Goal: Task Accomplishment & Management: Use online tool/utility

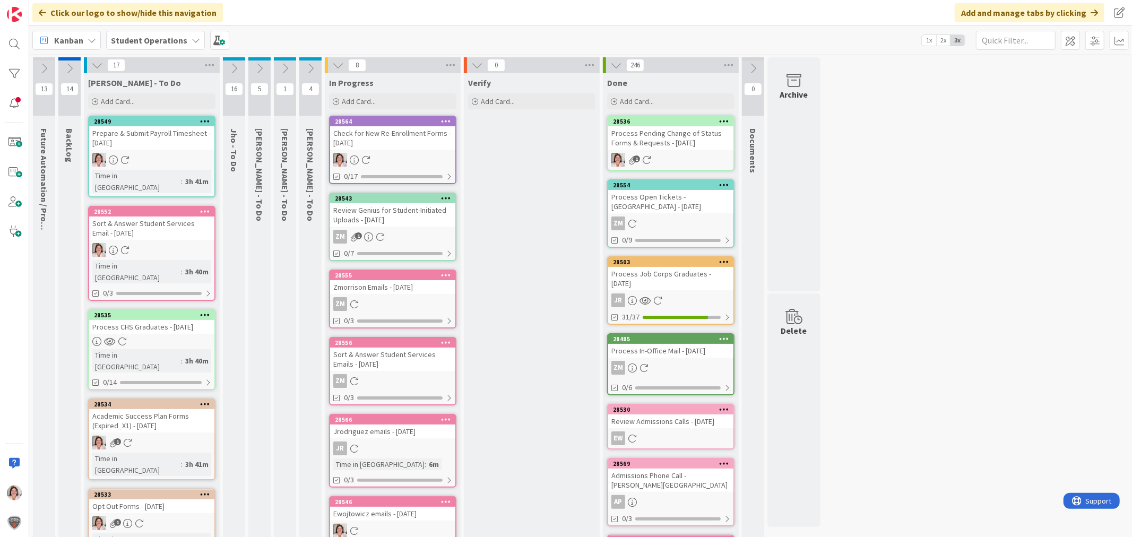
click at [384, 144] on div "Check for New Re-Enrollment Forms - [DATE]" at bounding box center [392, 137] width 125 height 23
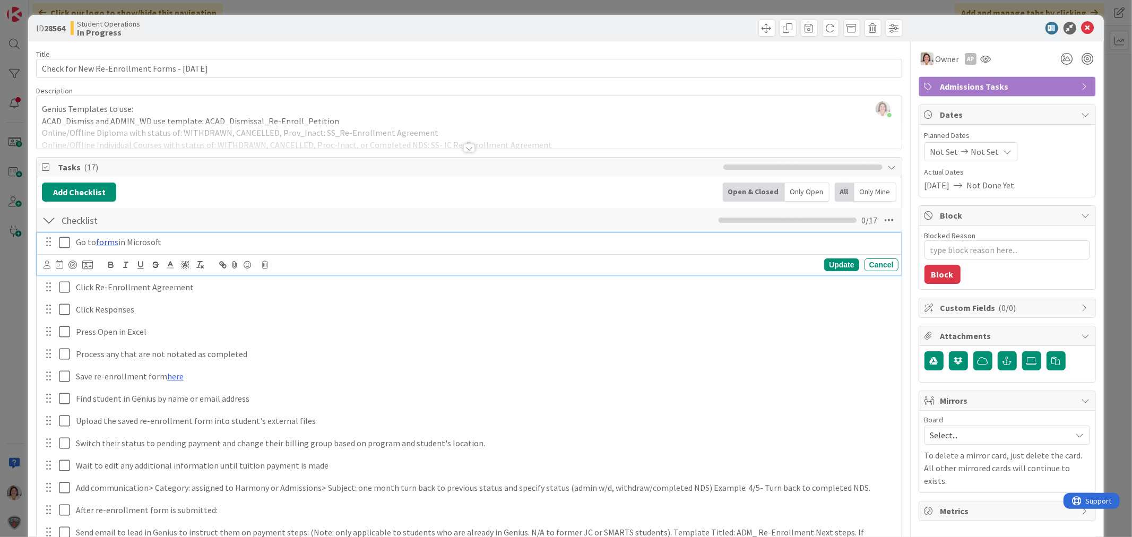
click at [111, 242] on link "forms" at bounding box center [107, 242] width 22 height 11
click at [88, 268] on link "[URL][DOMAIN_NAME]" at bounding box center [79, 263] width 73 height 14
click at [1081, 27] on icon at bounding box center [1087, 28] width 13 height 13
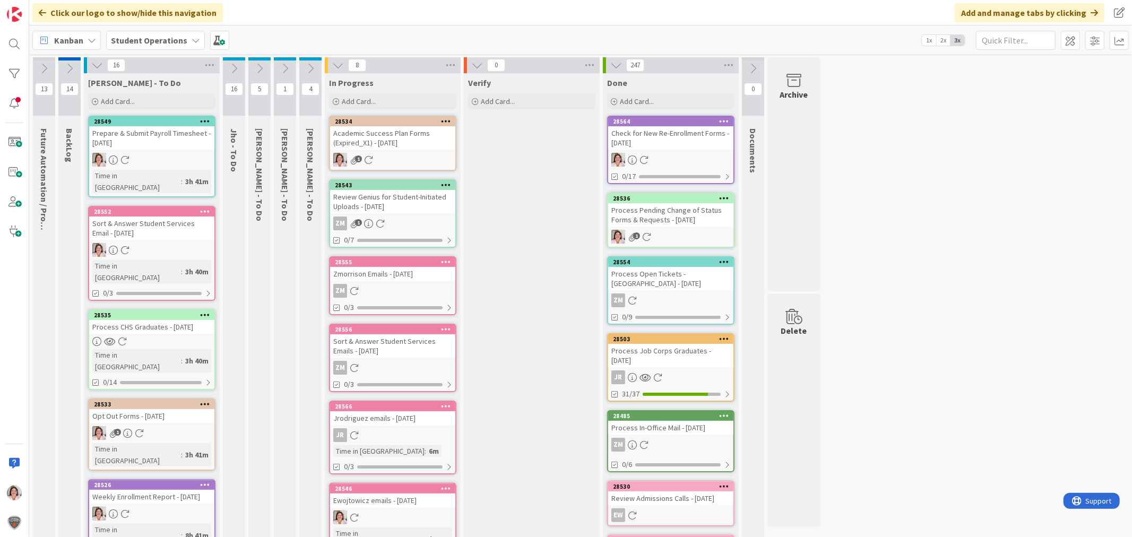
click at [410, 141] on div "Academic Success Plan Forms (Expired_X1) - [DATE]" at bounding box center [392, 137] width 125 height 23
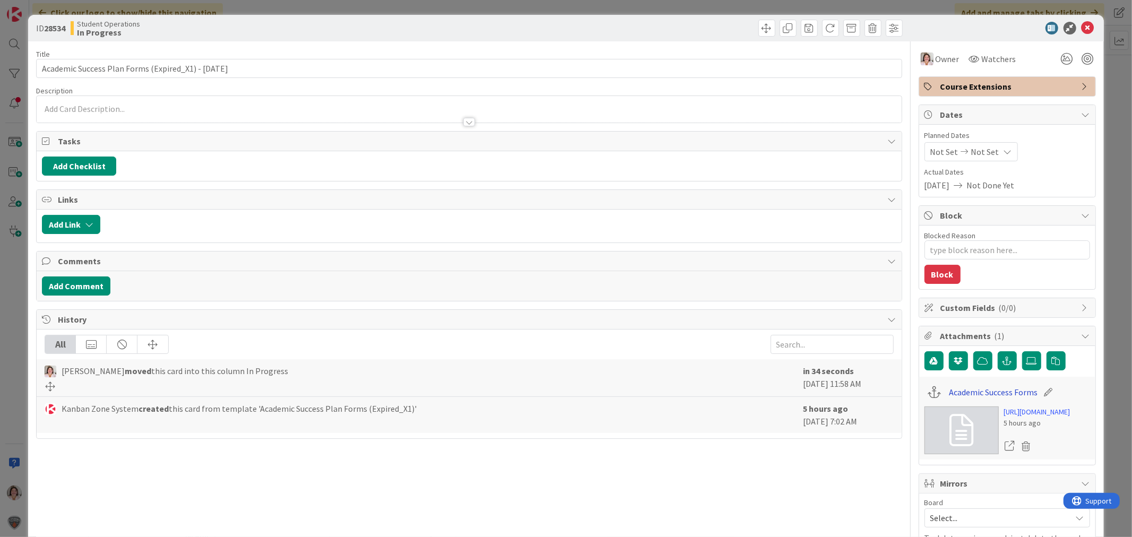
click at [979, 389] on link "Academic Success Forms" at bounding box center [993, 392] width 89 height 13
click at [1069, 15] on div "ID 28534 Student Operations In Progress" at bounding box center [565, 28] width 1075 height 27
click at [1081, 23] on icon at bounding box center [1087, 28] width 13 height 13
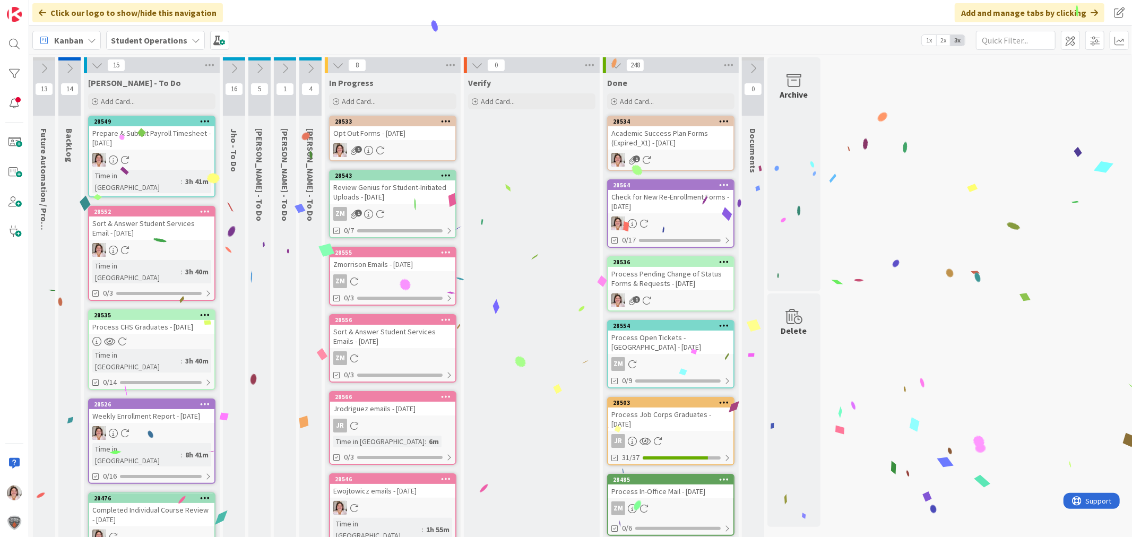
click at [396, 140] on link "28533 Opt Out Forms - [DATE] 1" at bounding box center [392, 139] width 127 height 46
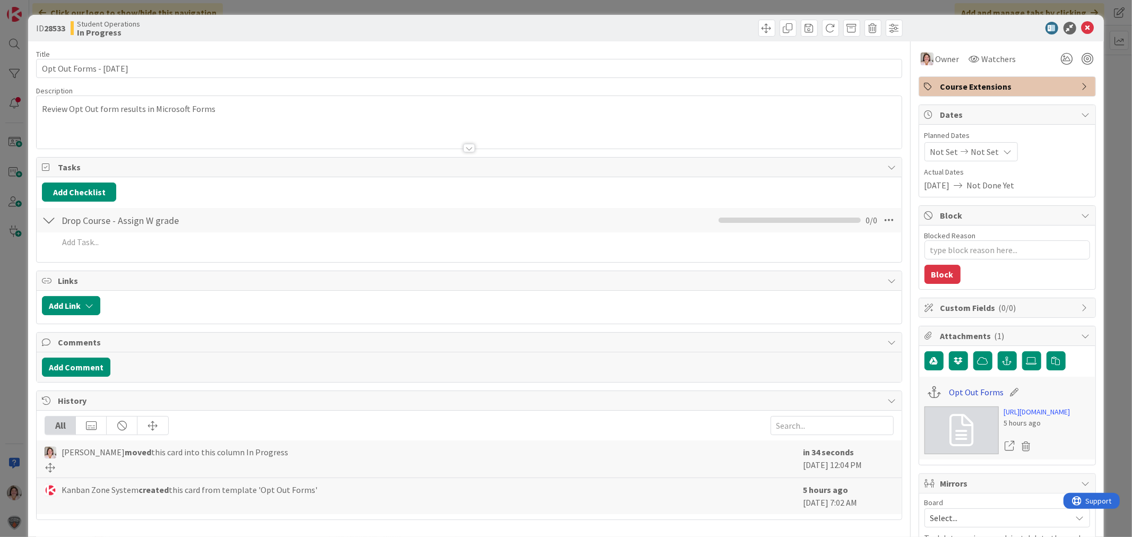
click at [964, 388] on link "Opt Out Forms" at bounding box center [976, 392] width 55 height 13
click at [1081, 25] on icon at bounding box center [1087, 28] width 13 height 13
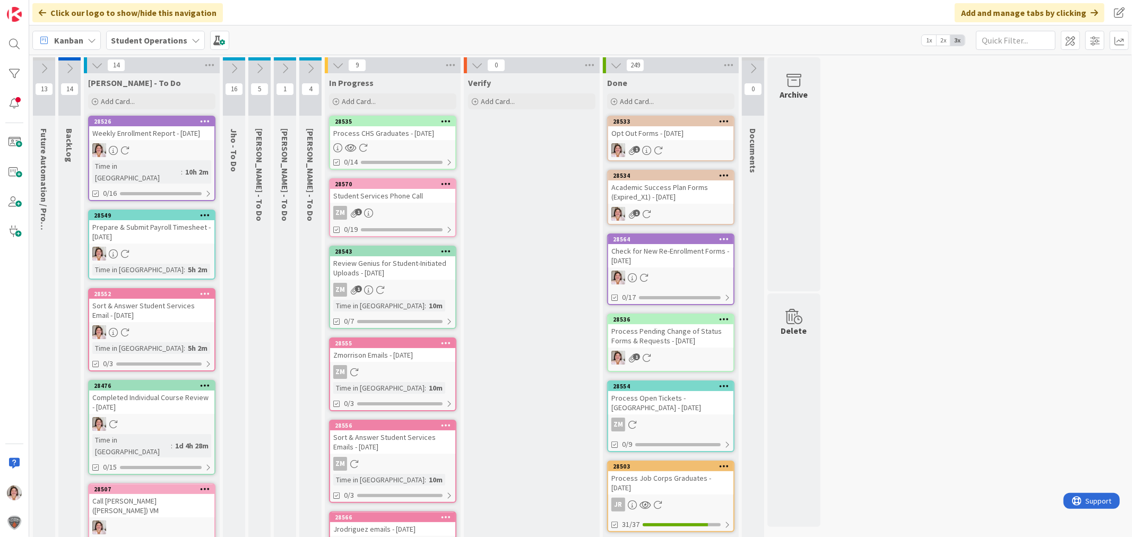
click at [379, 149] on div at bounding box center [392, 147] width 125 height 9
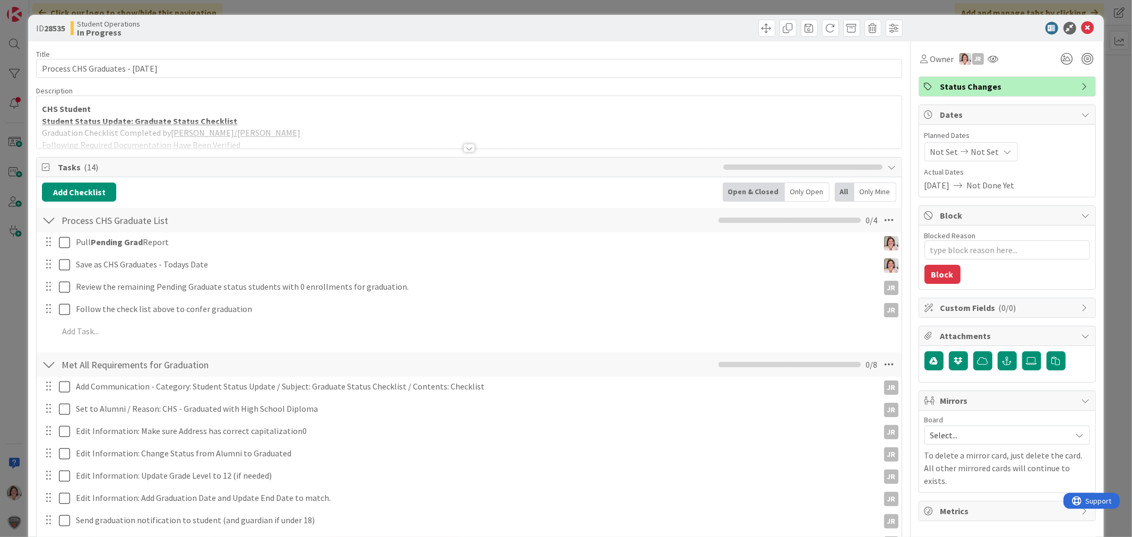
click at [465, 145] on div at bounding box center [469, 148] width 12 height 8
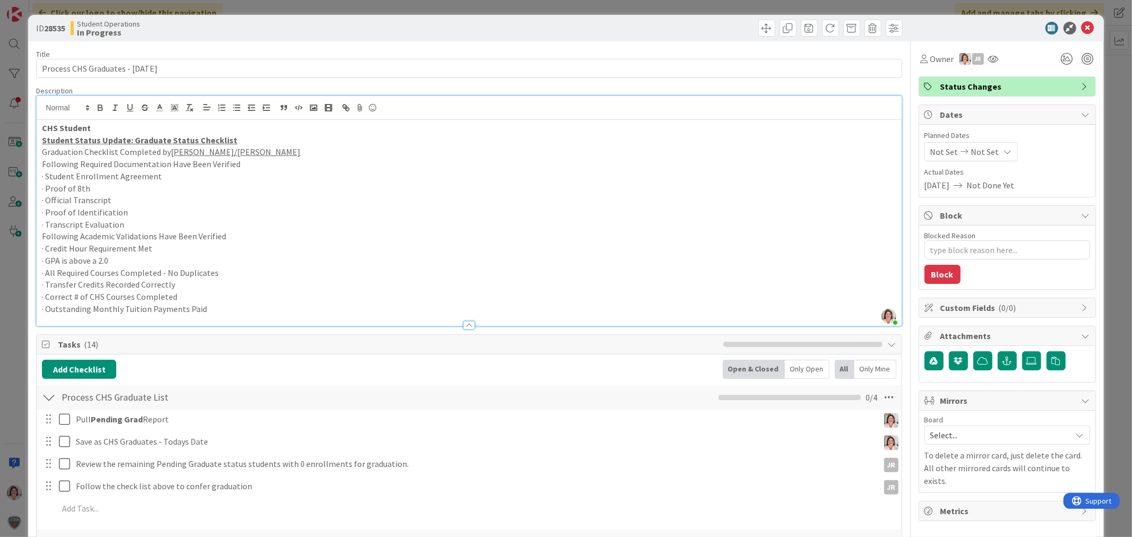
click at [228, 311] on p "· Outstanding Monthly Tuition Payments Paid" at bounding box center [469, 309] width 854 height 12
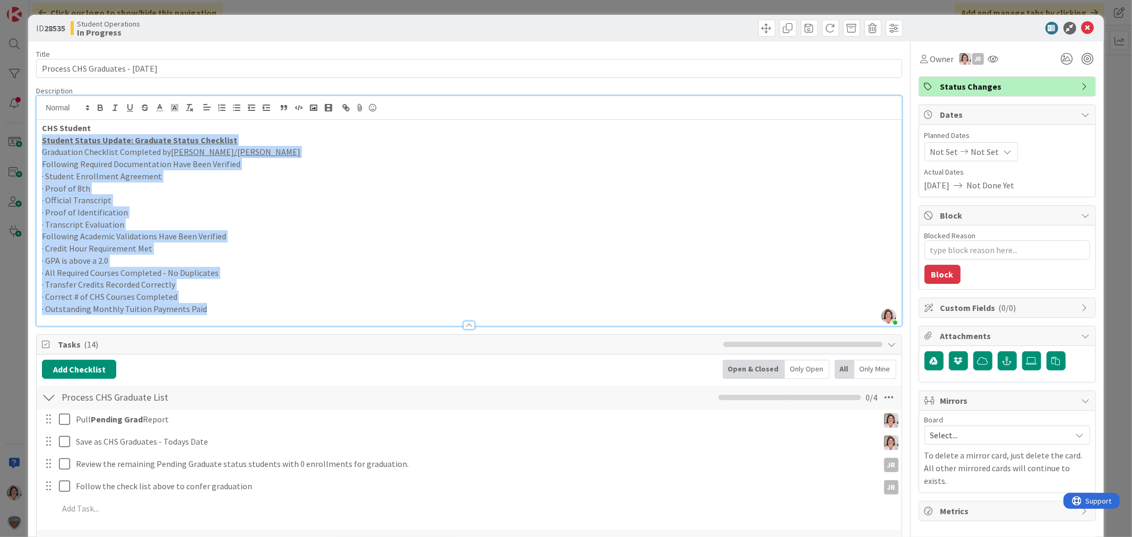
drag, startPoint x: 230, startPoint y: 310, endPoint x: 17, endPoint y: 139, distance: 273.6
click at [17, 139] on div "ID 28535 Student Operations In Progress Title 34 / 128 Process CHS Graduates - …" at bounding box center [566, 268] width 1132 height 537
copy div "Student Status Update: Graduate Status Checklist Graduation Checklist Completed…"
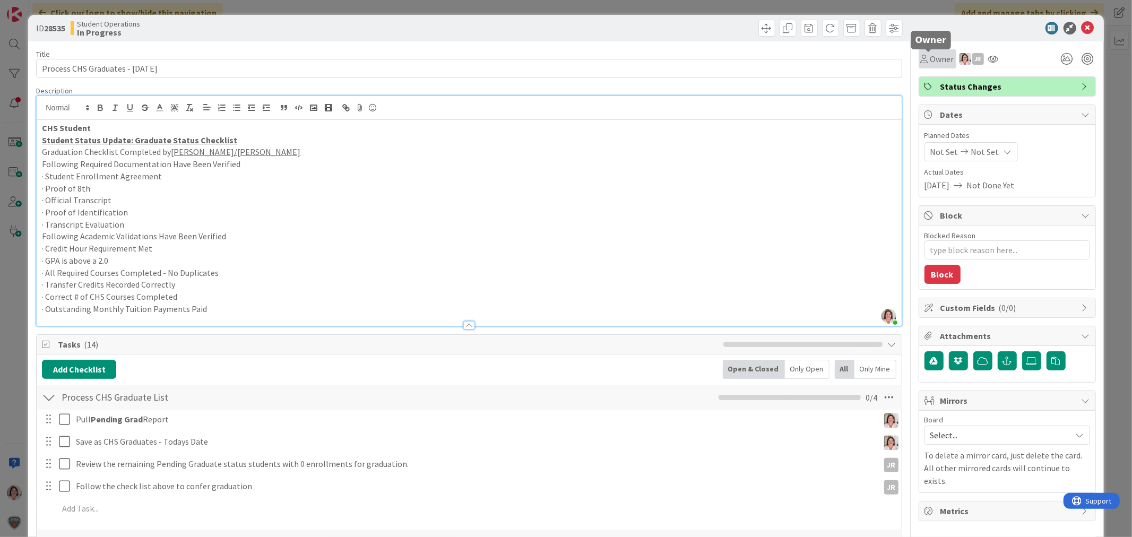
click at [930, 61] on span "Owner" at bounding box center [942, 59] width 24 height 13
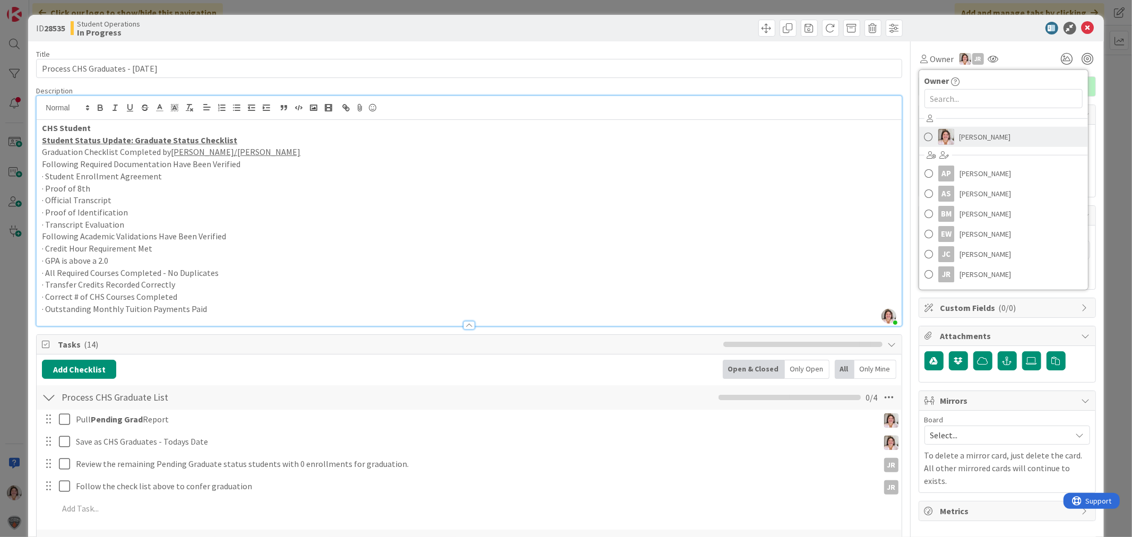
click at [962, 140] on span "[PERSON_NAME]" at bounding box center [984, 137] width 51 height 16
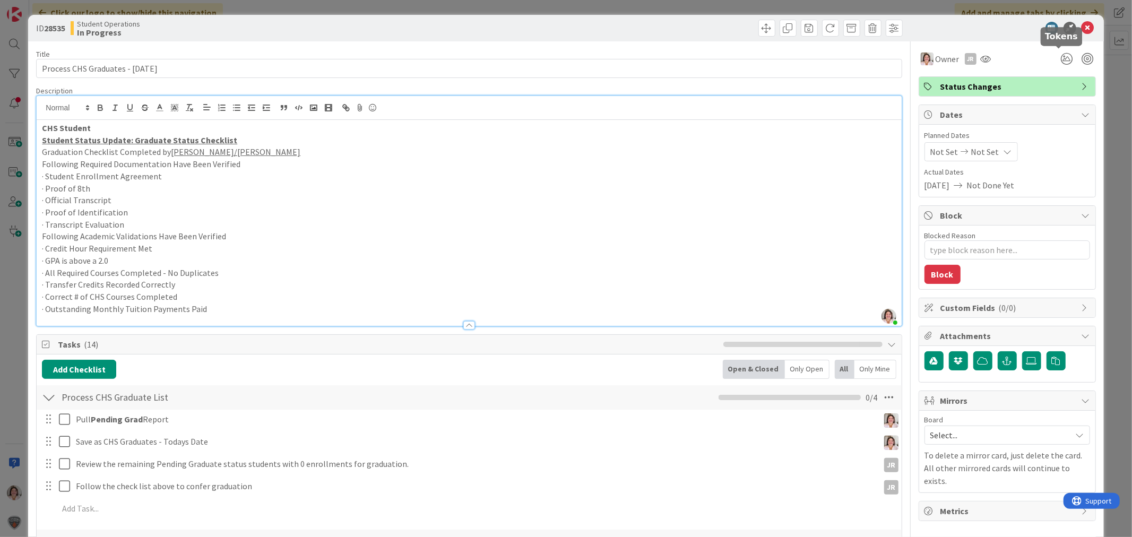
type textarea "x"
click at [1081, 31] on icon at bounding box center [1087, 28] width 13 height 13
